Goal: Task Accomplishment & Management: Use online tool/utility

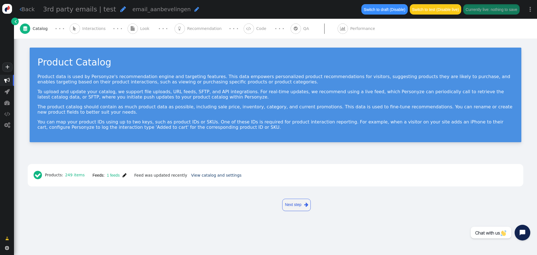
click at [152, 29] on div "· · ·" at bounding box center [163, 29] width 23 height 8
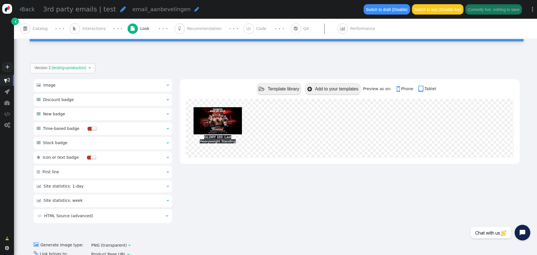
scroll to position [115, 0]
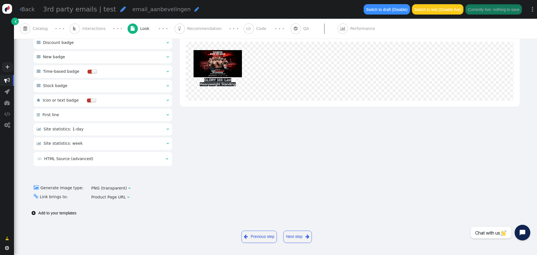
click at [311, 29] on div at bounding box center [324, 28] width 26 height 10
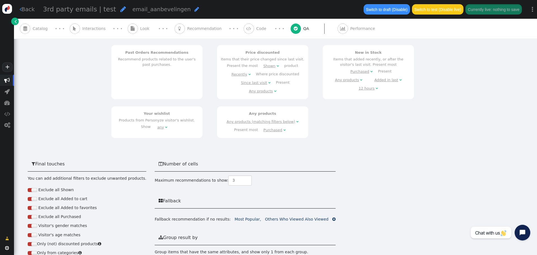
scroll to position [0, 0]
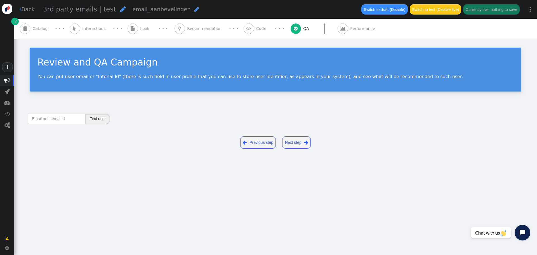
click at [99, 116] on button "Find user" at bounding box center [97, 118] width 25 height 10
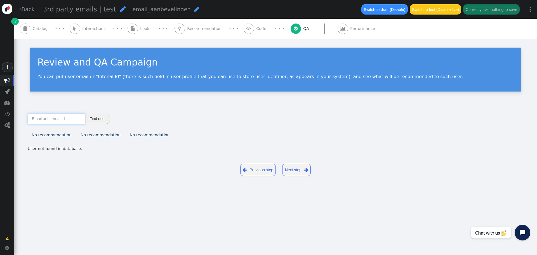
click at [53, 118] on input "text" at bounding box center [57, 118] width 58 height 10
type input "[EMAIL_ADDRESS][DOMAIN_NAME]"
click at [97, 117] on button "Find user" at bounding box center [97, 118] width 25 height 10
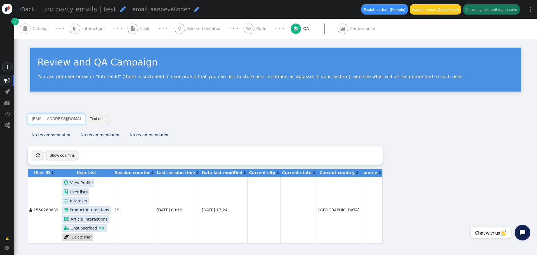
click at [58, 119] on input "[EMAIL_ADDRESS][DOMAIN_NAME]" at bounding box center [57, 118] width 58 height 10
click at [239, 110] on div "[EMAIL_ADDRESS][DOMAIN_NAME] Find user No recommendation No recommendation No r…" at bounding box center [275, 174] width 523 height 138
click at [176, 39] on div "Review and QA Campaign You can put user email or "Intenal Id" (there is such fi…" at bounding box center [275, 72] width 523 height 67
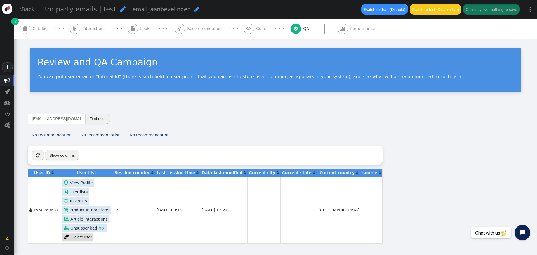
click at [175, 34] on div " Recommendation" at bounding box center [198, 29] width 49 height 20
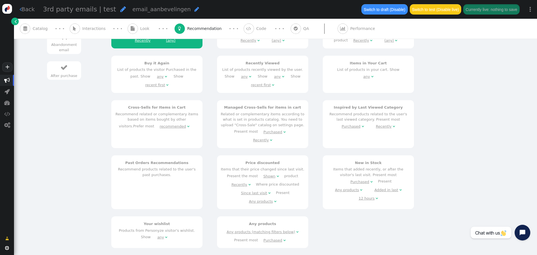
scroll to position [76, 0]
